Goal: Task Accomplishment & Management: Complete application form

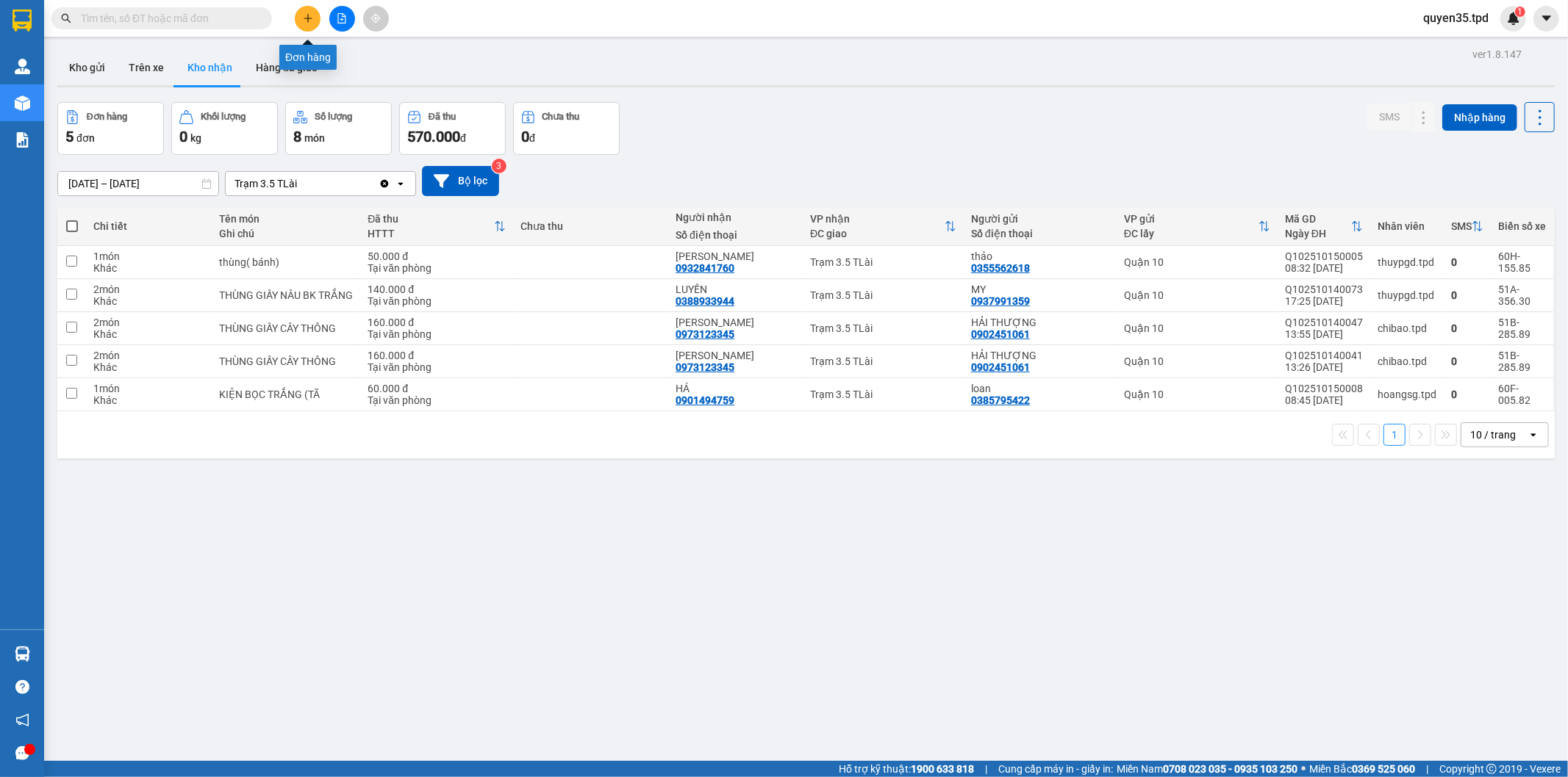
click at [307, 19] on icon "plus" at bounding box center [307, 18] width 8 height 1
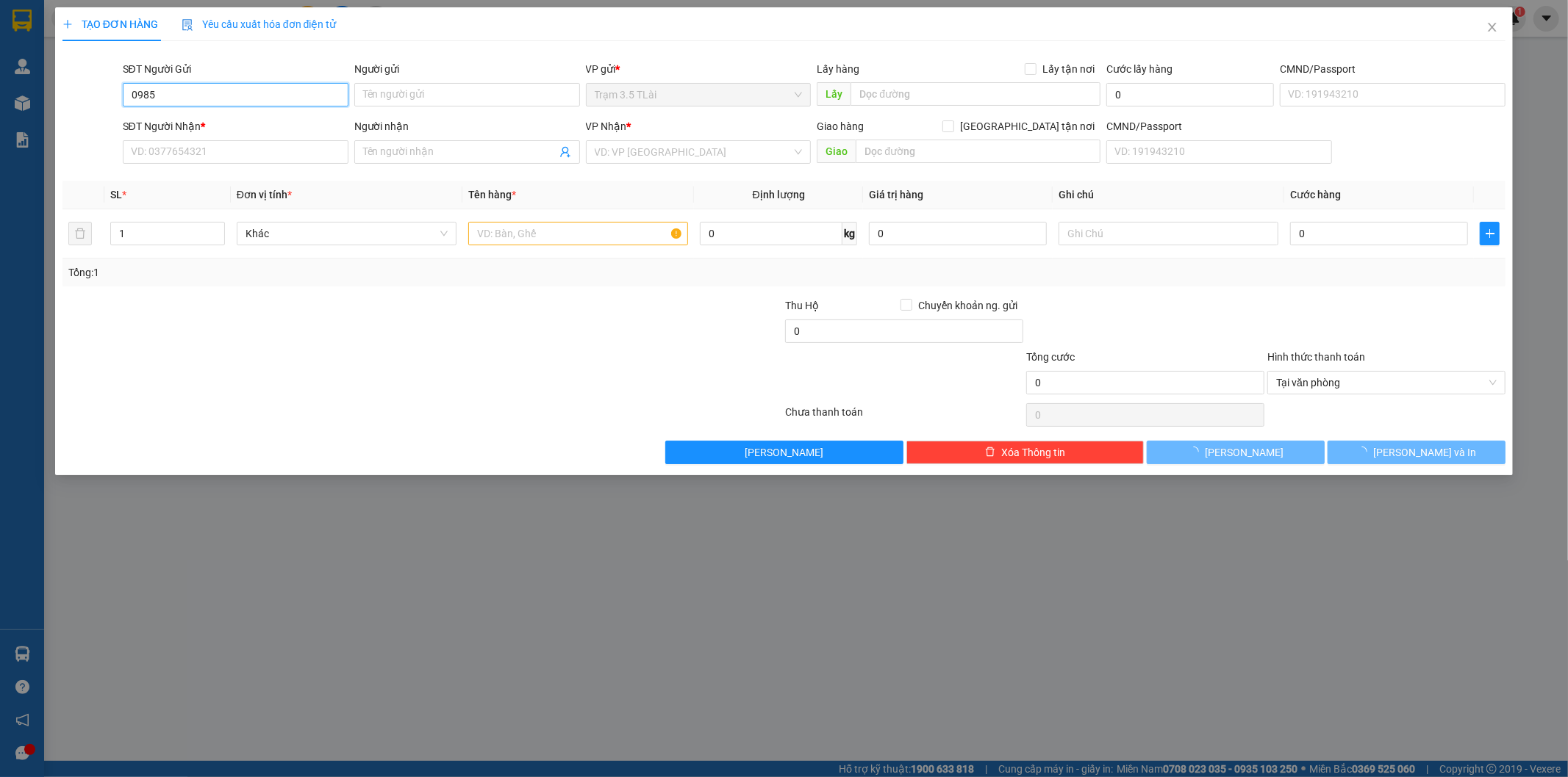
click at [223, 87] on input "0985" at bounding box center [235, 95] width 225 height 23
click at [223, 101] on input "0985" at bounding box center [235, 95] width 225 height 23
click at [217, 125] on div "0985264159 - quyền" at bounding box center [235, 124] width 208 height 16
type input "0985264159"
type input "quyền"
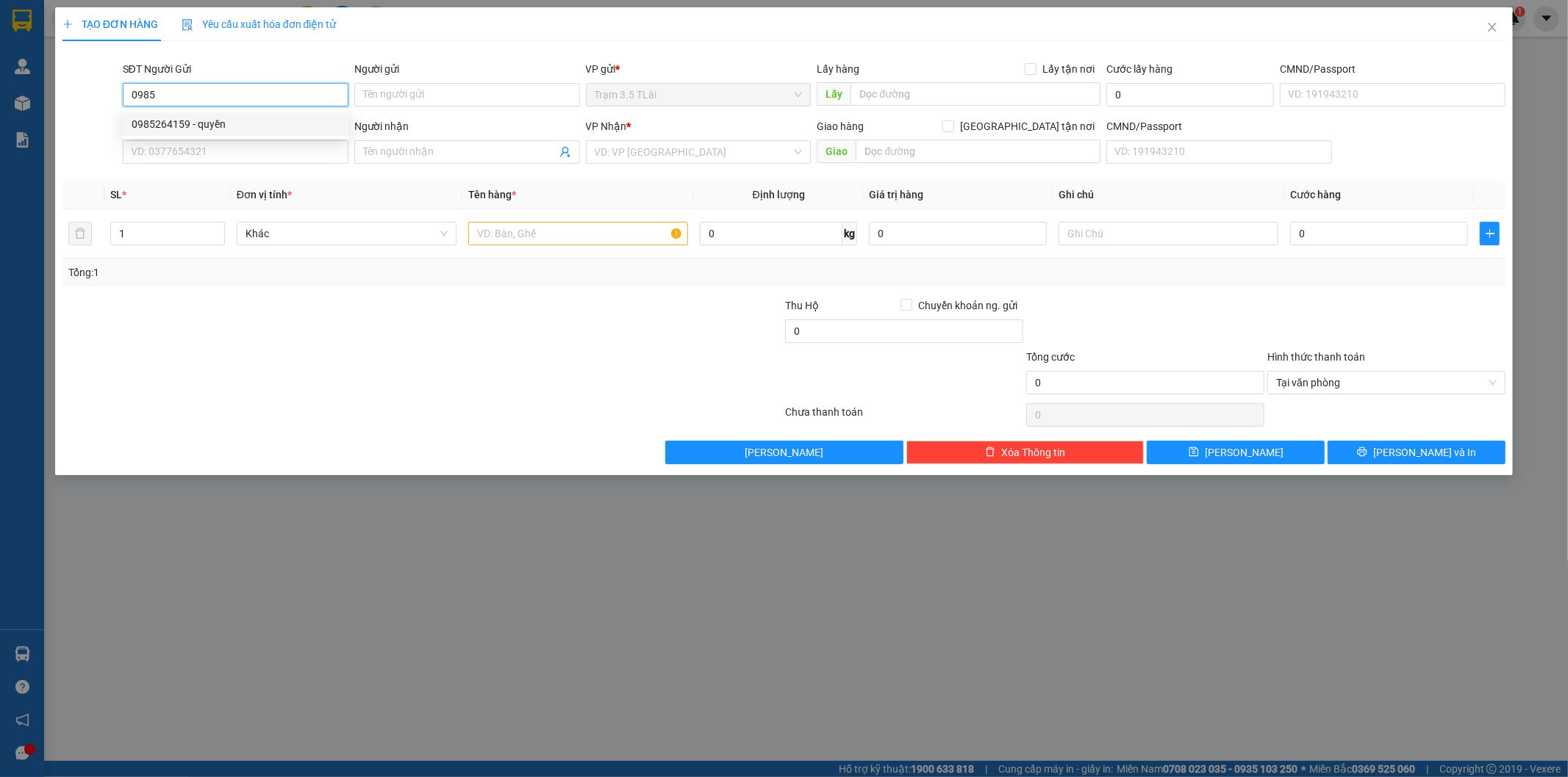
type input "0912938039"
type input "cúc"
type input "0985264159"
click at [537, 245] on div at bounding box center [578, 233] width 220 height 30
click at [539, 241] on input "text" at bounding box center [578, 233] width 220 height 23
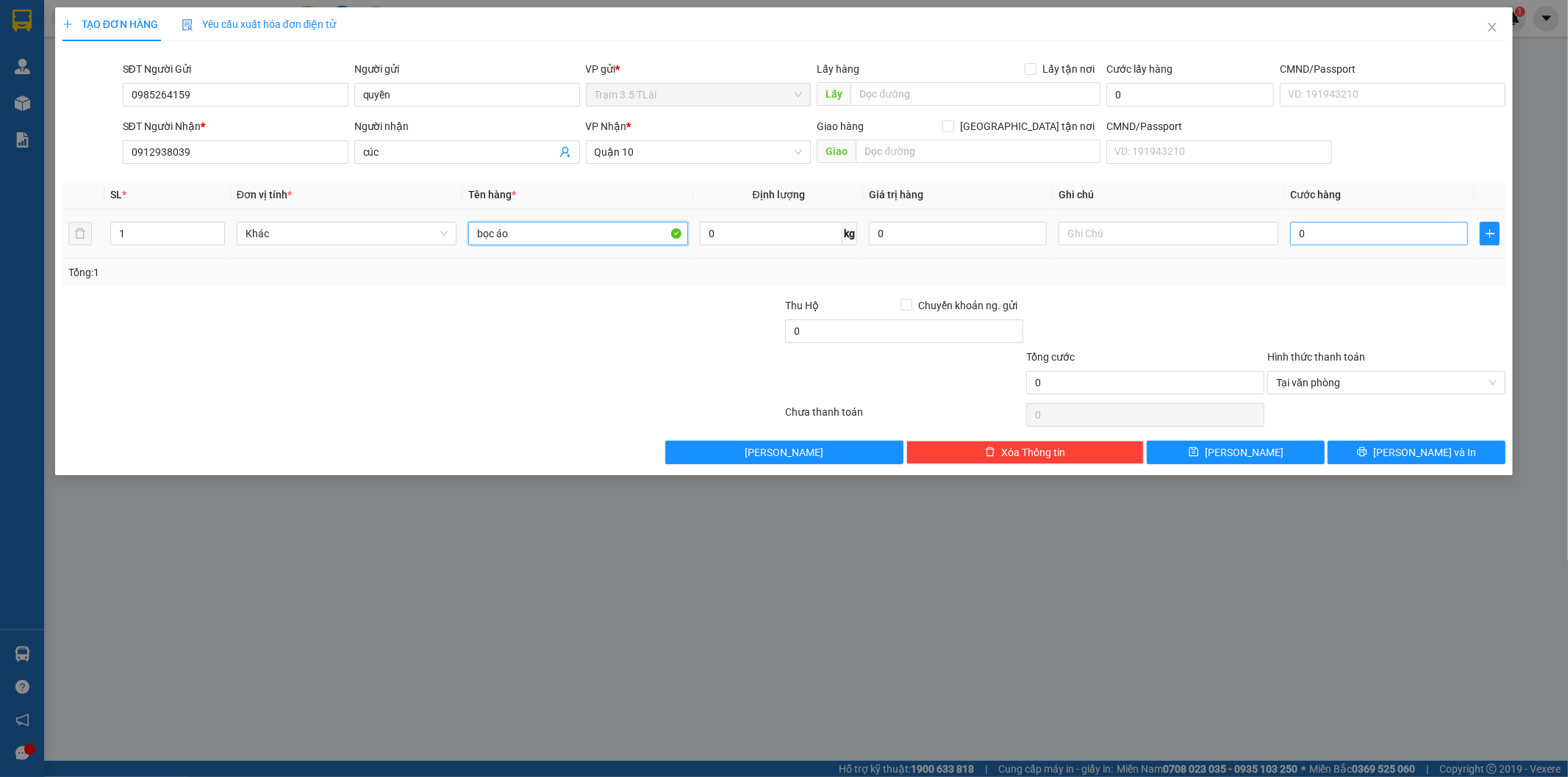
type input "bọc áo"
click at [1333, 229] on input "0" at bounding box center [1378, 233] width 178 height 23
type input "4"
type input "40"
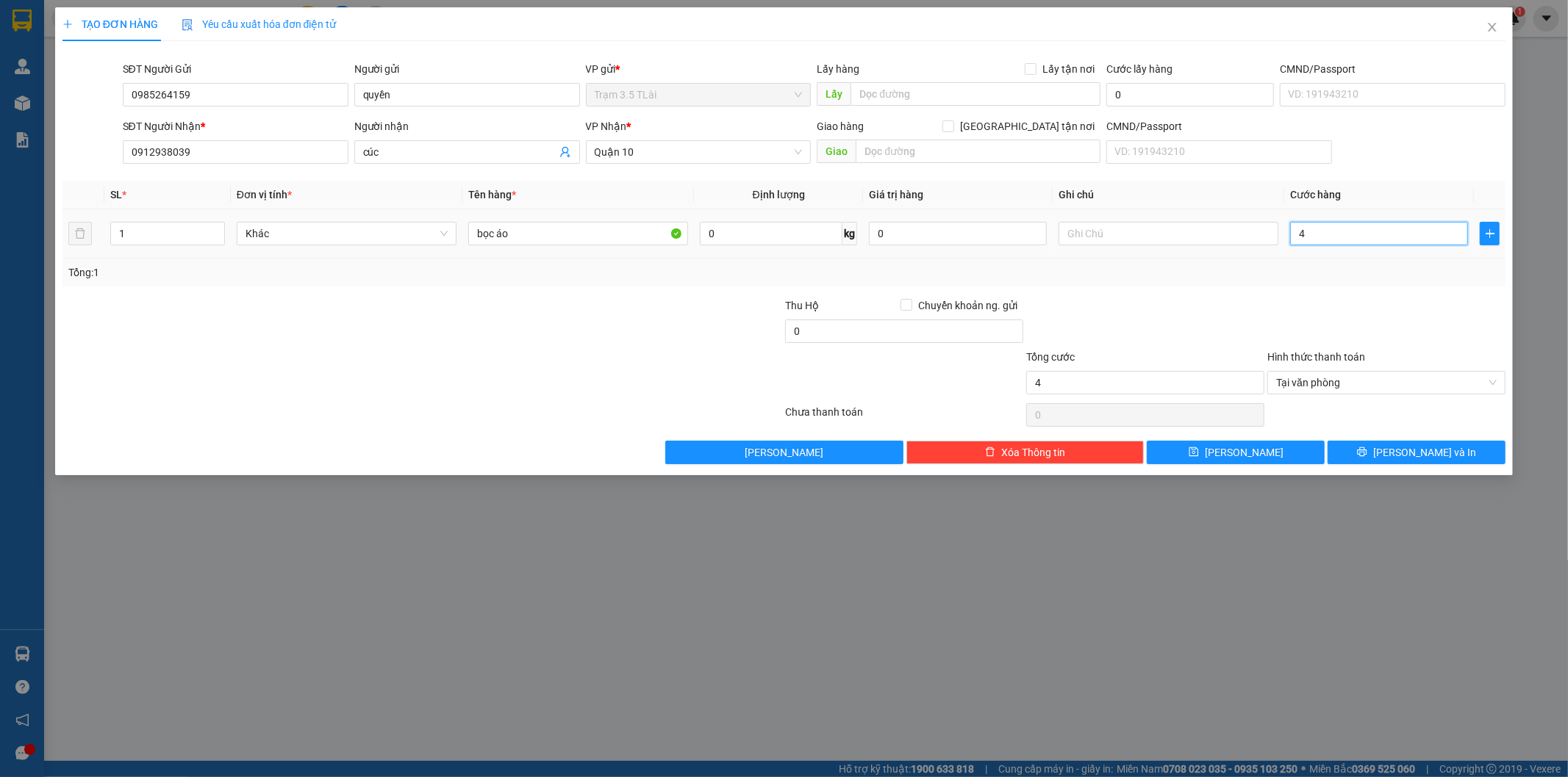
type input "40"
type input "40.000"
click at [1370, 445] on button "[PERSON_NAME] và In" at bounding box center [1416, 452] width 178 height 23
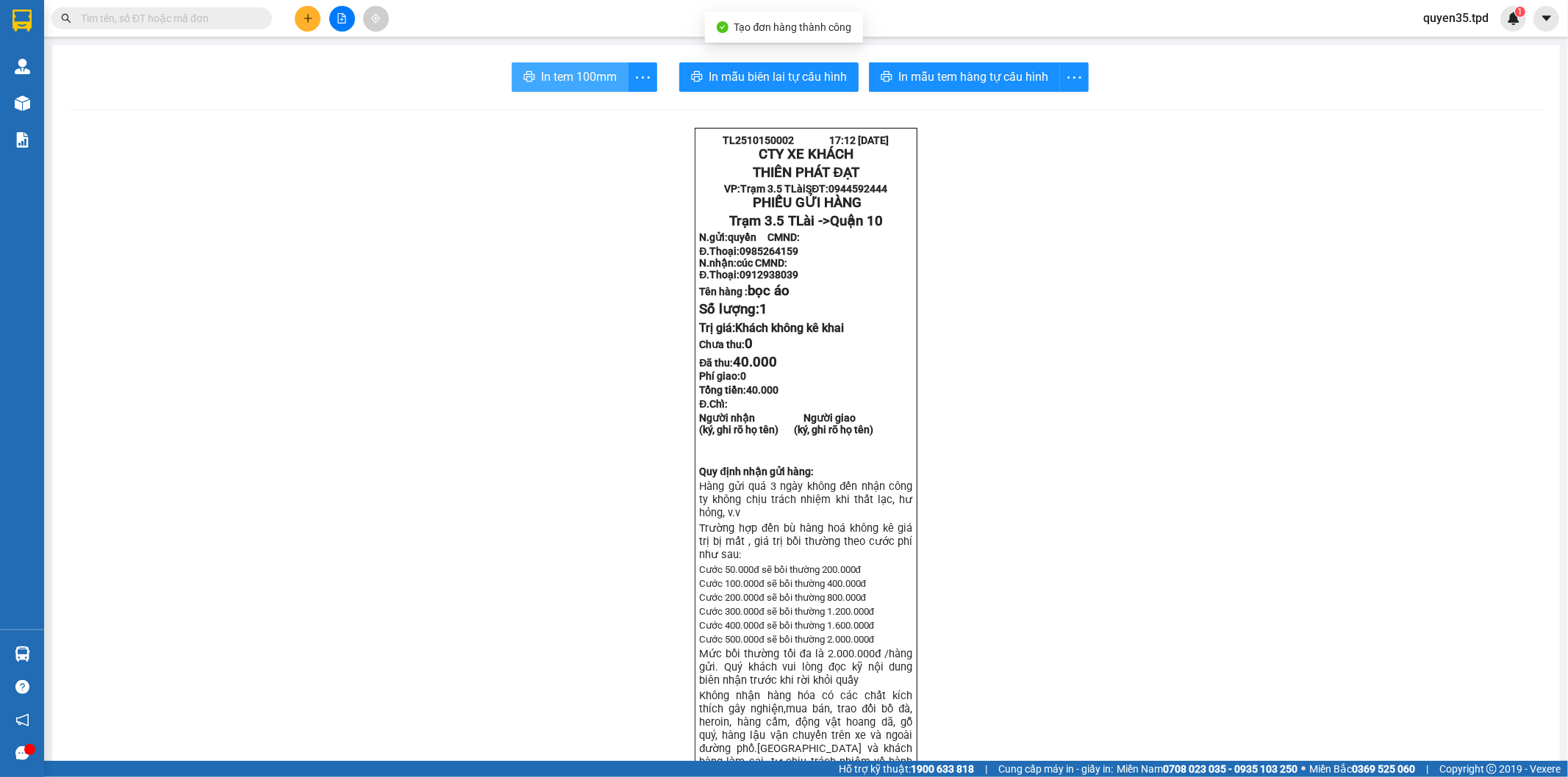
click at [575, 76] on span "In tem 100mm" at bounding box center [579, 77] width 76 height 19
